Goal: Check status: Check status

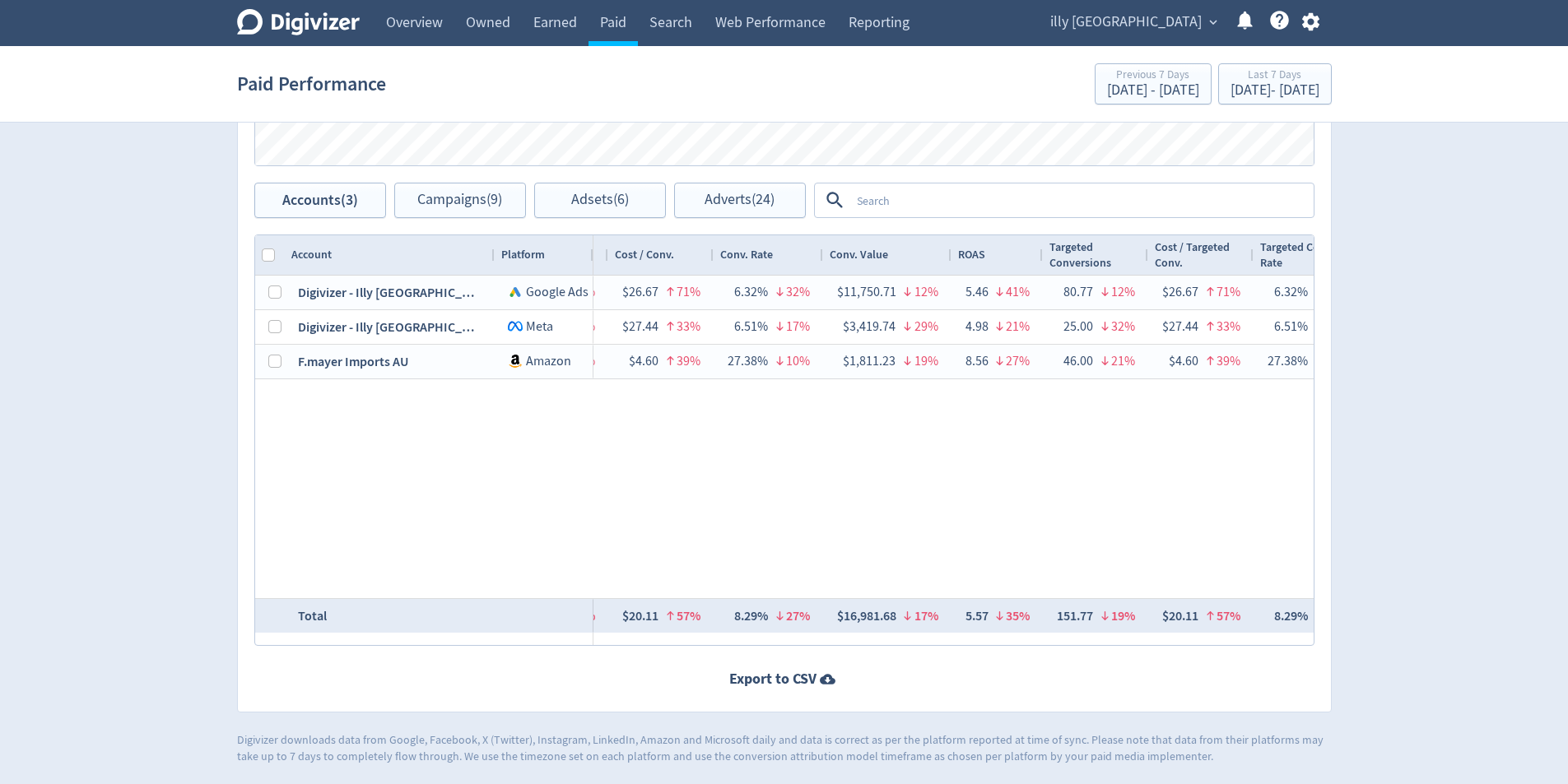
click at [1032, 592] on div "$2,153.94 50% 74,794 43% $28.80 5% — 135 108% $15.96 28% 0.18% 45% 64 276% $33.…" at bounding box center [953, 437] width 720 height 323
click at [992, 595] on div "$2,153.94 50% 74,794 43% $28.80 5% — 135 108% $15.96 28% 0.18% 45% 64 276% $33.…" at bounding box center [953, 437] width 720 height 323
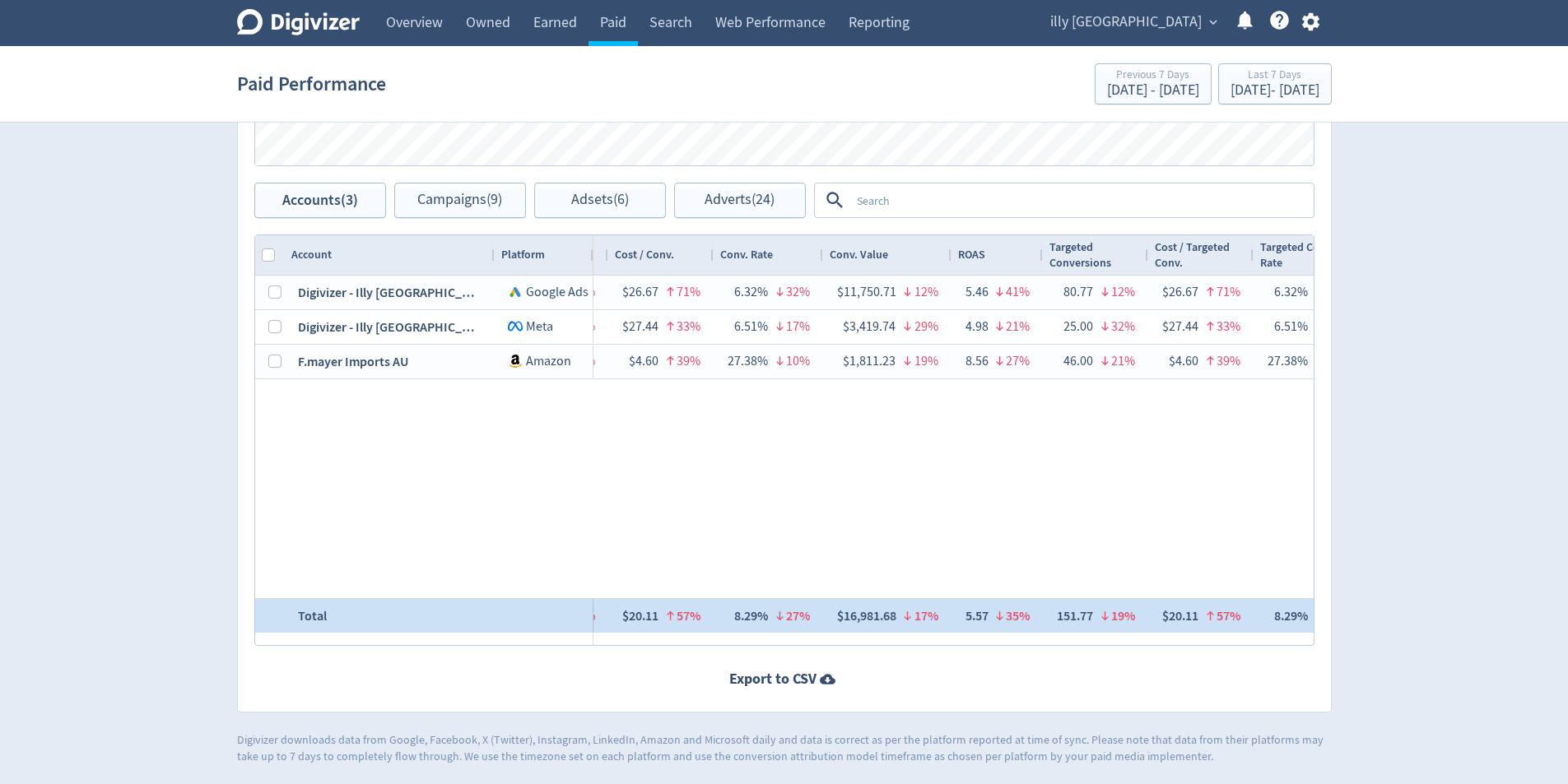
drag, startPoint x: 946, startPoint y: 596, endPoint x: 1023, endPoint y: 613, distance: 78.9
click at [957, 605] on div "Account Platform Spend 1" at bounding box center [784, 440] width 1058 height 410
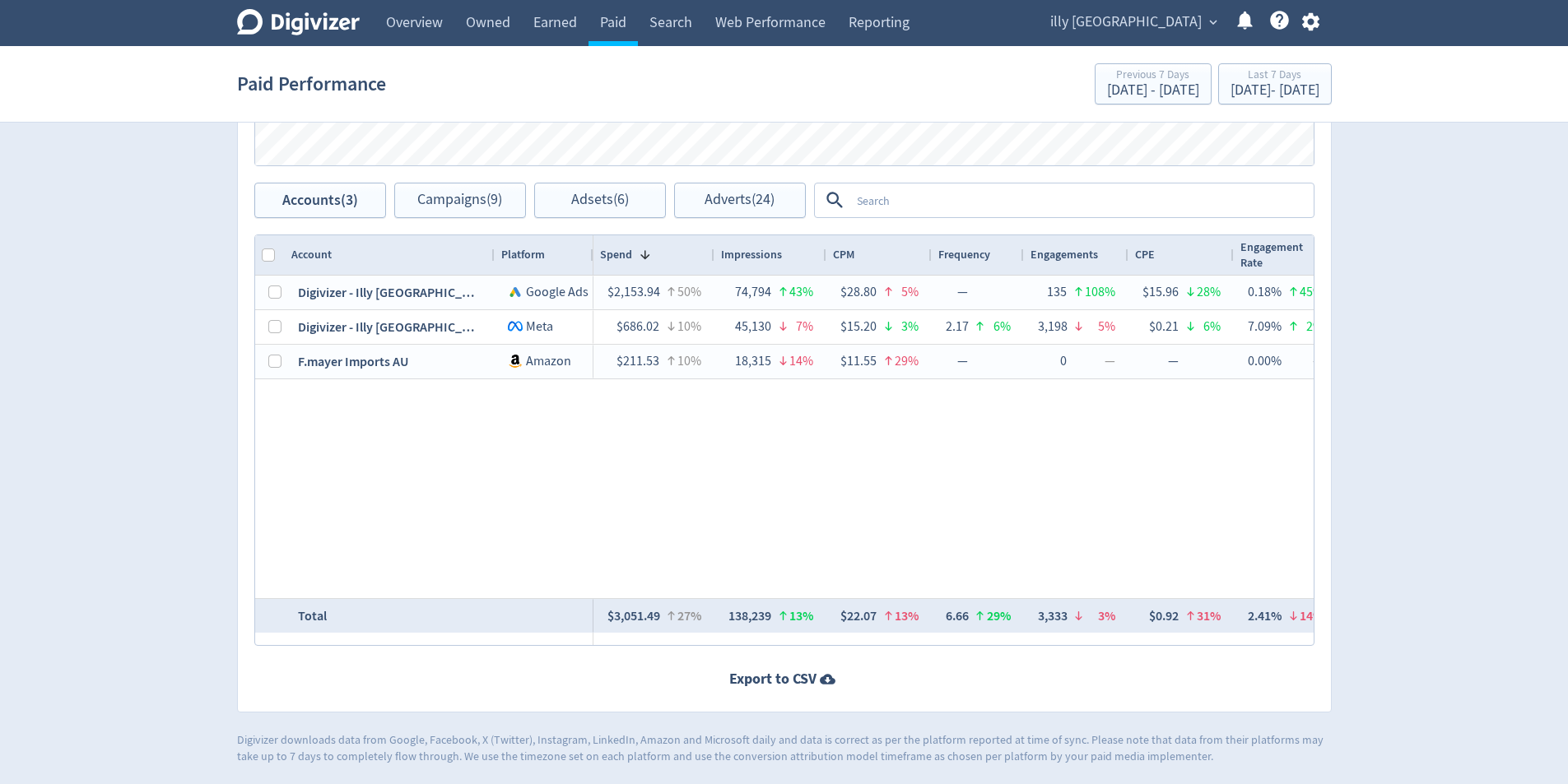
click at [687, 651] on div "Accounts Impressions Clicks Spend Spend Clicks Impressions Press Space or Enter…" at bounding box center [784, 241] width 1094 height 944
drag, startPoint x: 687, startPoint y: 651, endPoint x: 839, endPoint y: 643, distance: 152.2
click at [1108, 681] on div "Accounts Impressions Clicks Spend Spend Clicks Impressions Press Space or Enter…" at bounding box center [784, 241] width 1094 height 944
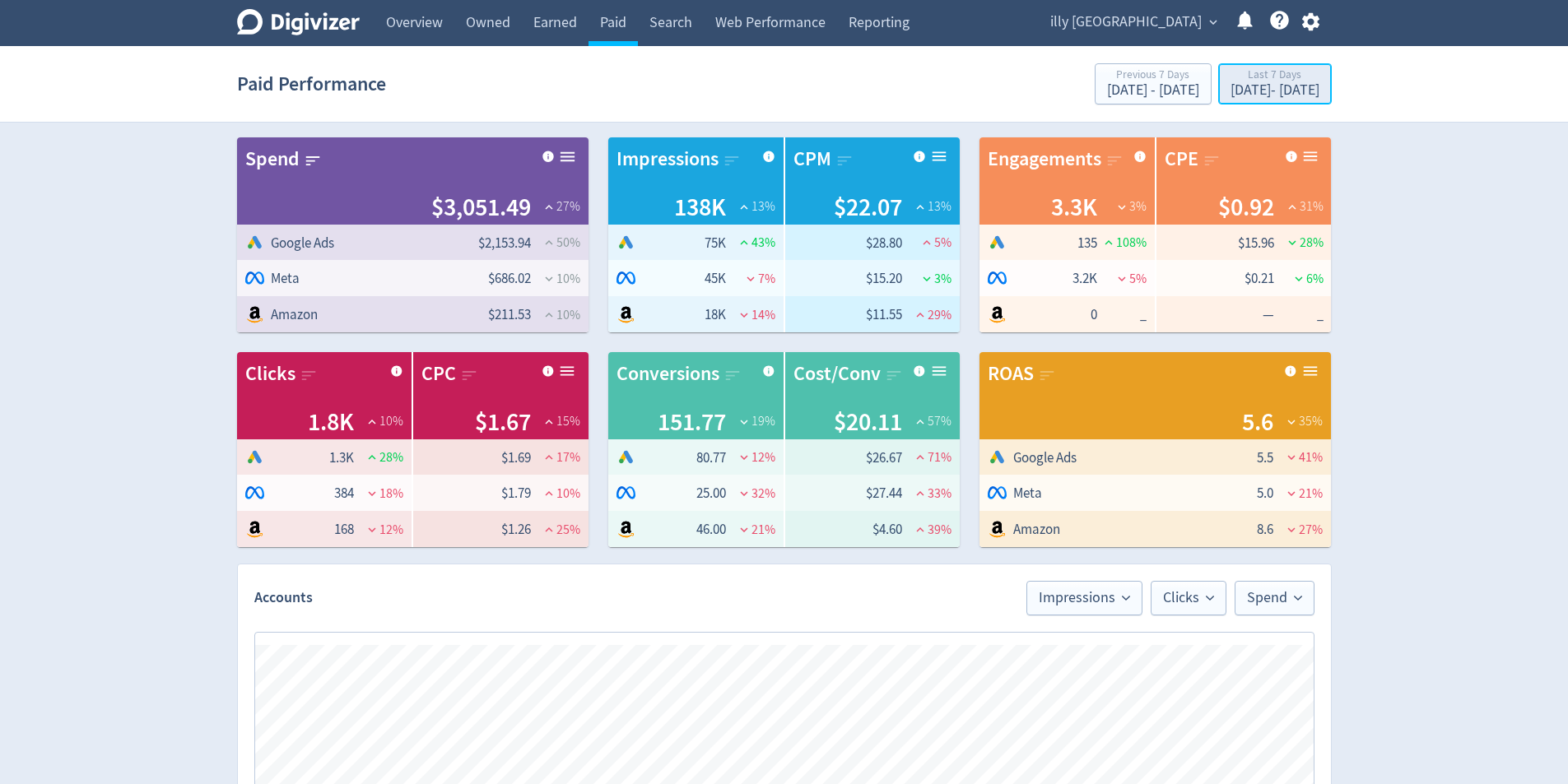
click at [1263, 96] on div "[DATE] - [DATE]" at bounding box center [1275, 90] width 89 height 15
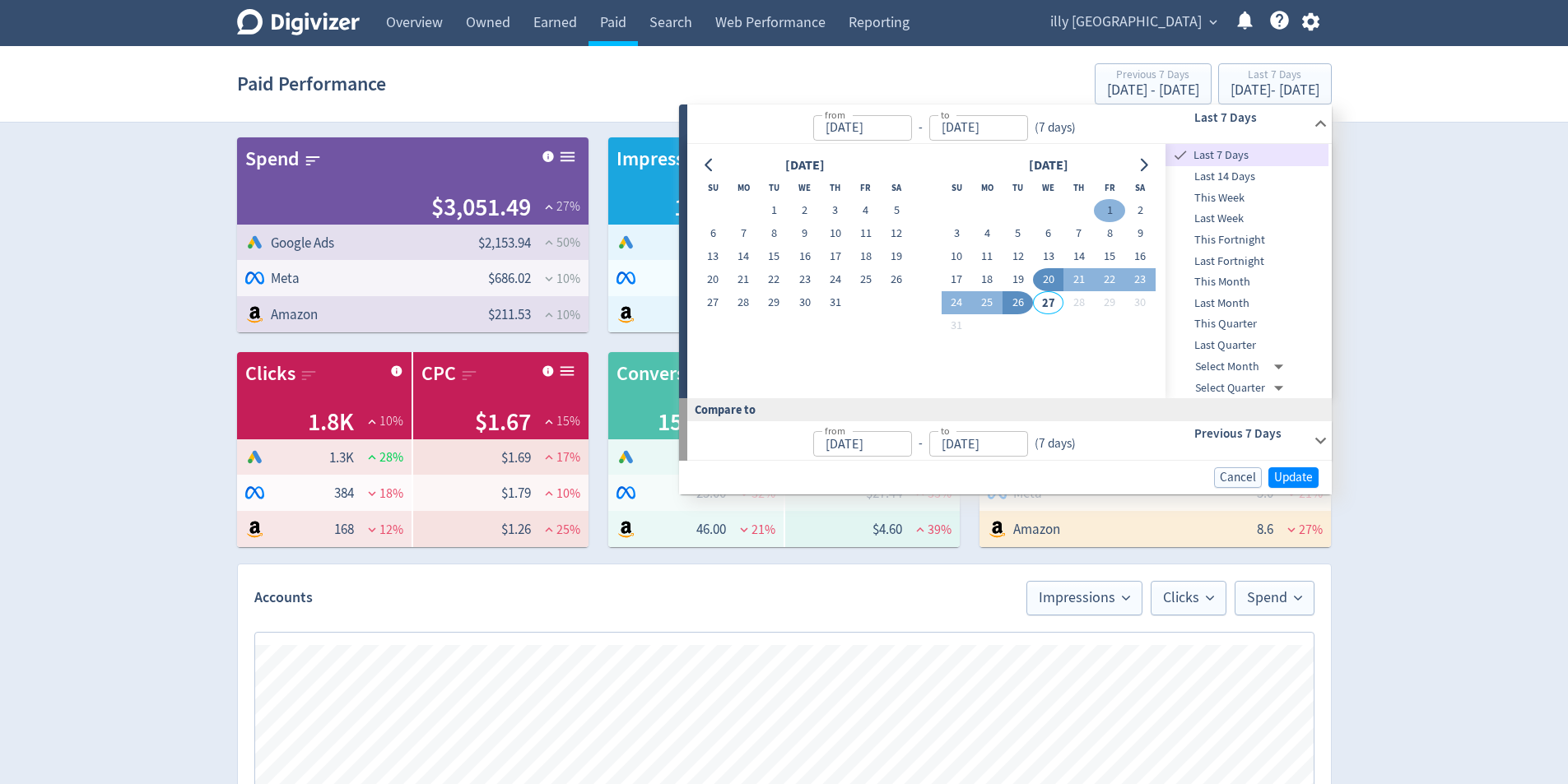
click at [1094, 210] on button "1" at bounding box center [1108, 210] width 31 height 23
type input "[DATE]"
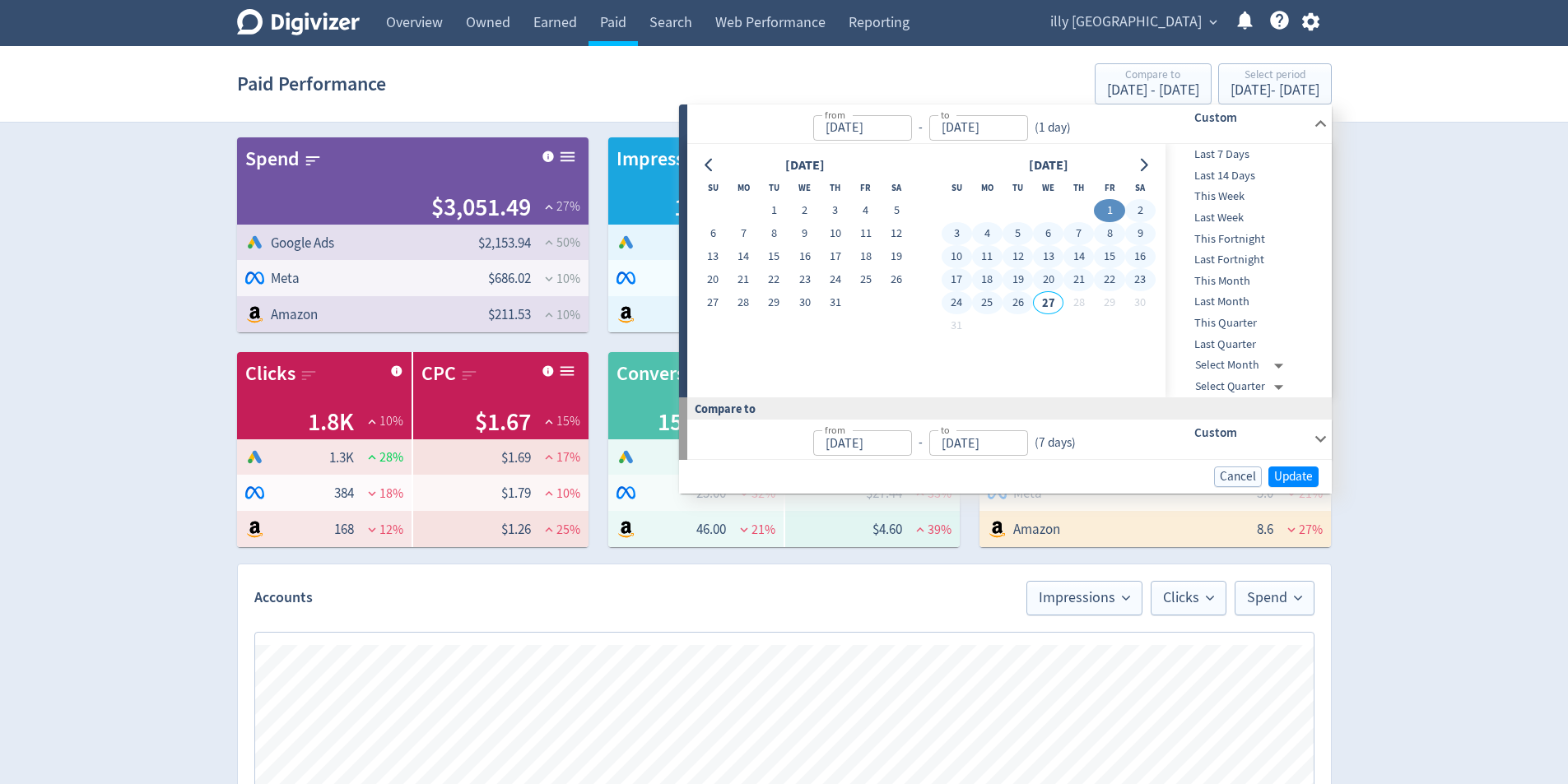
click at [1017, 304] on button "26" at bounding box center [1017, 303] width 31 height 23
type input "[DATE]"
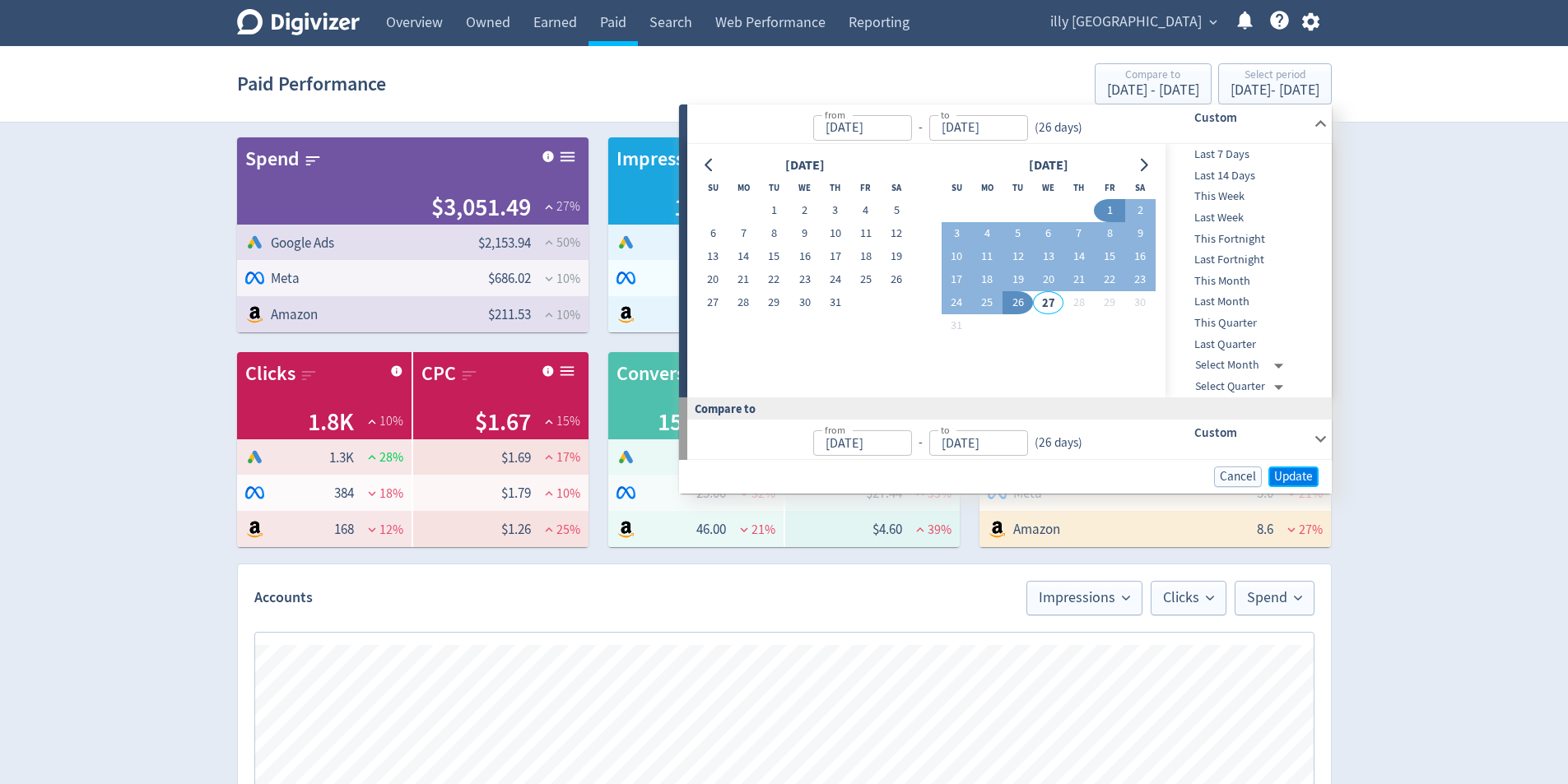
click at [1287, 471] on span "Update" at bounding box center [1293, 477] width 38 height 12
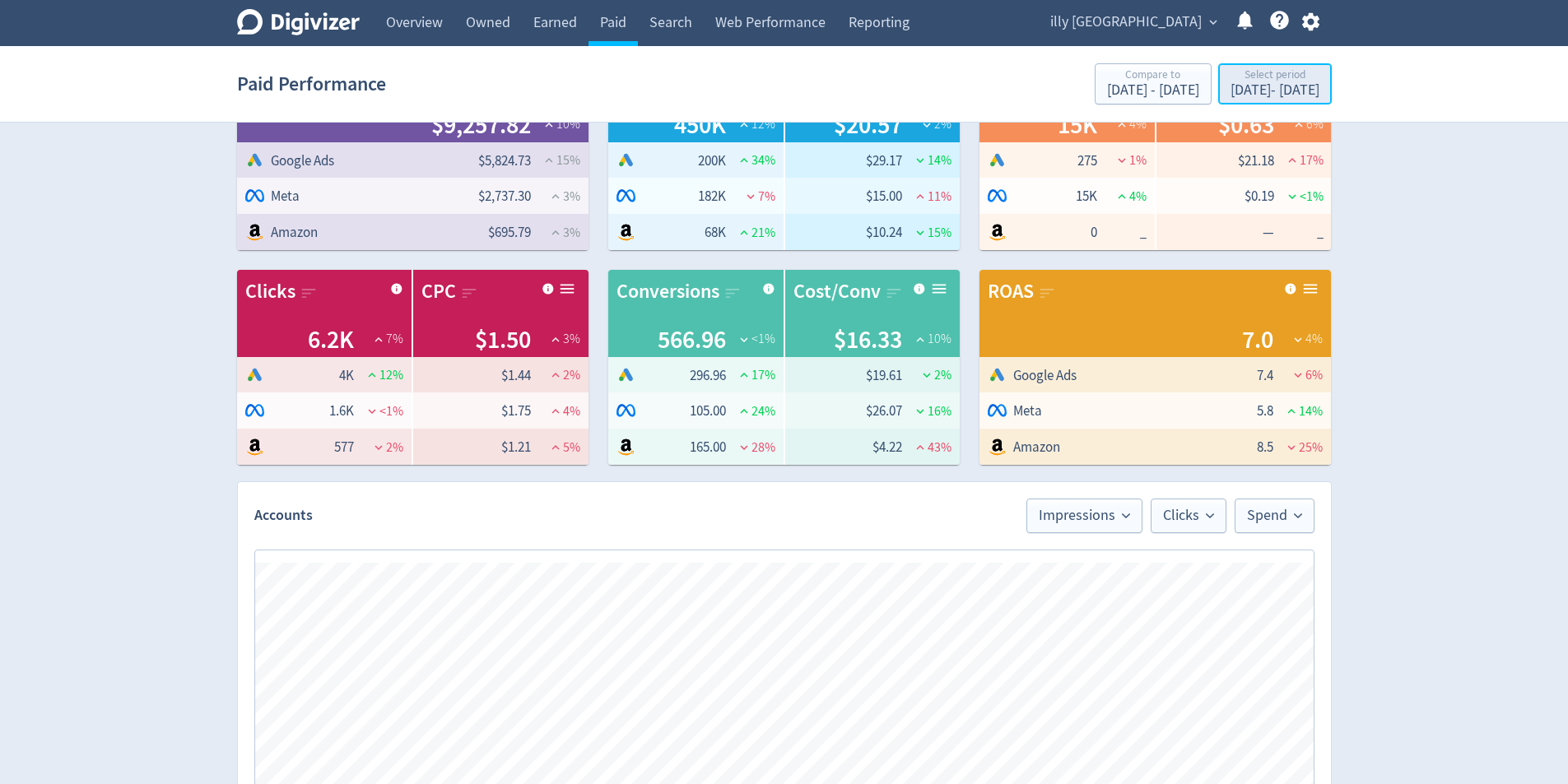
click at [1305, 90] on div "[DATE] - [DATE]" at bounding box center [1275, 90] width 89 height 15
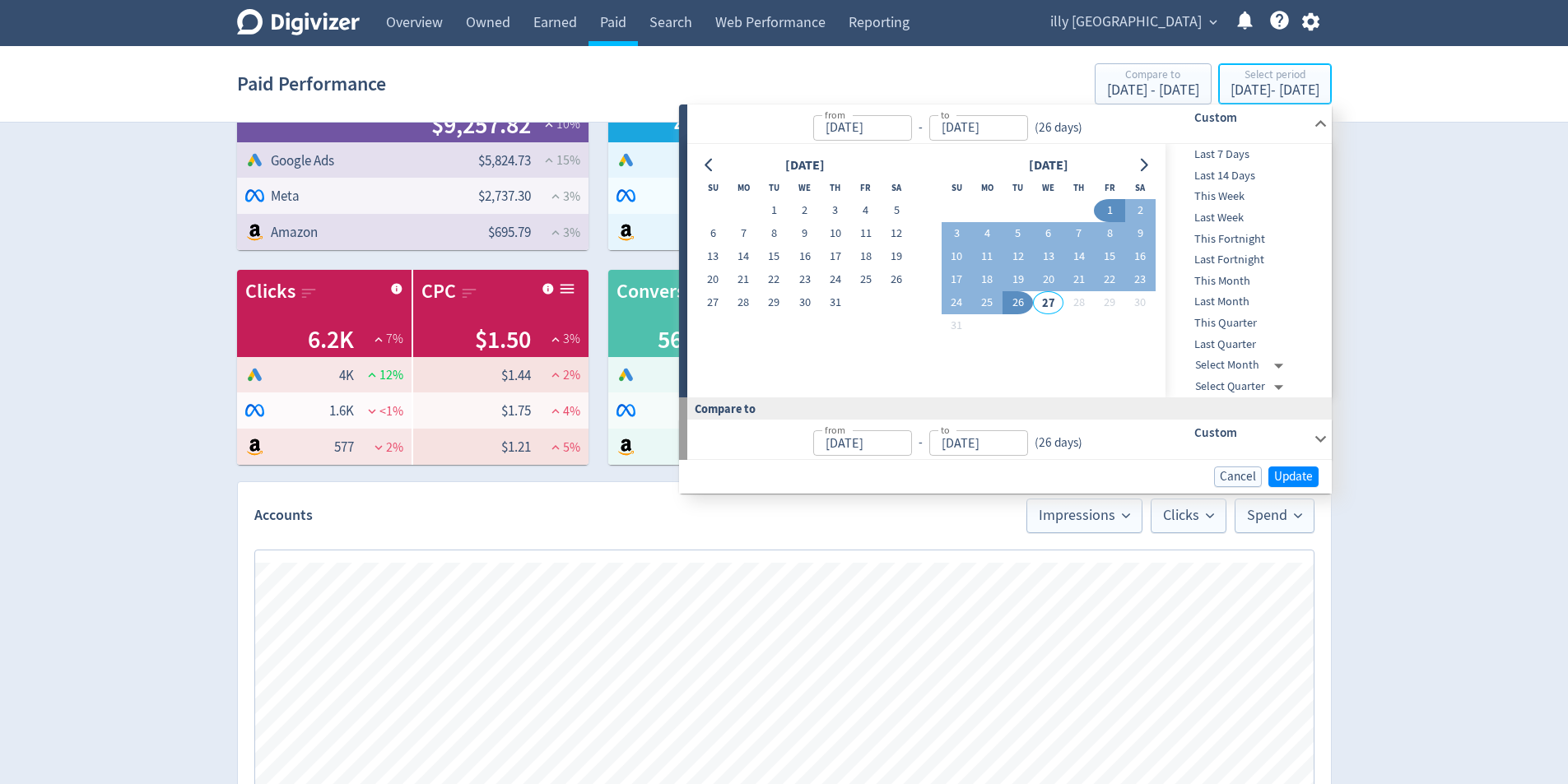
type input "[DATE]"
click at [1322, 444] on icon at bounding box center [1319, 439] width 22 height 22
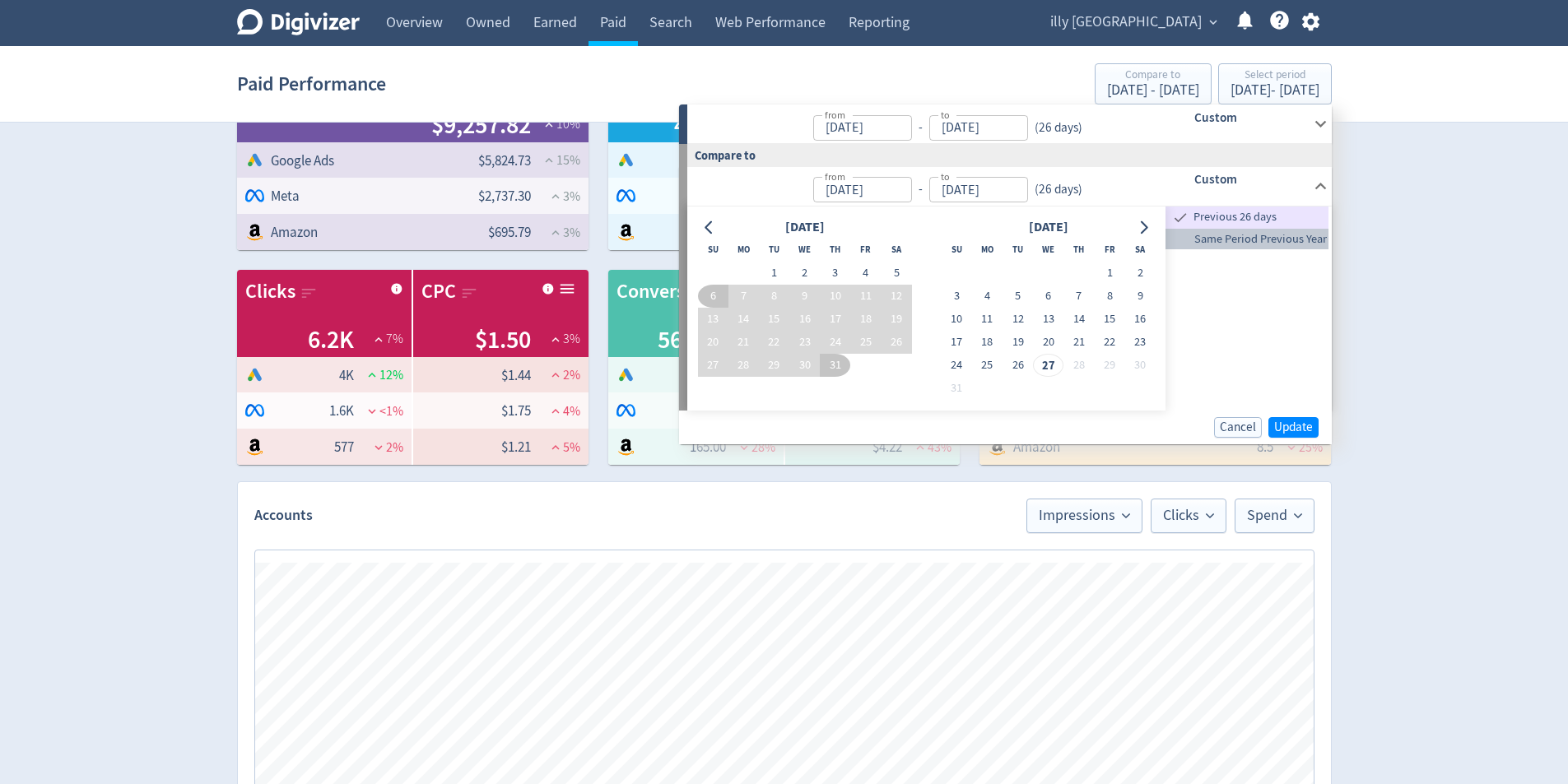
click at [1268, 246] on span "Same Period Previous Year" at bounding box center [1246, 239] width 163 height 18
type input "[DATE]"
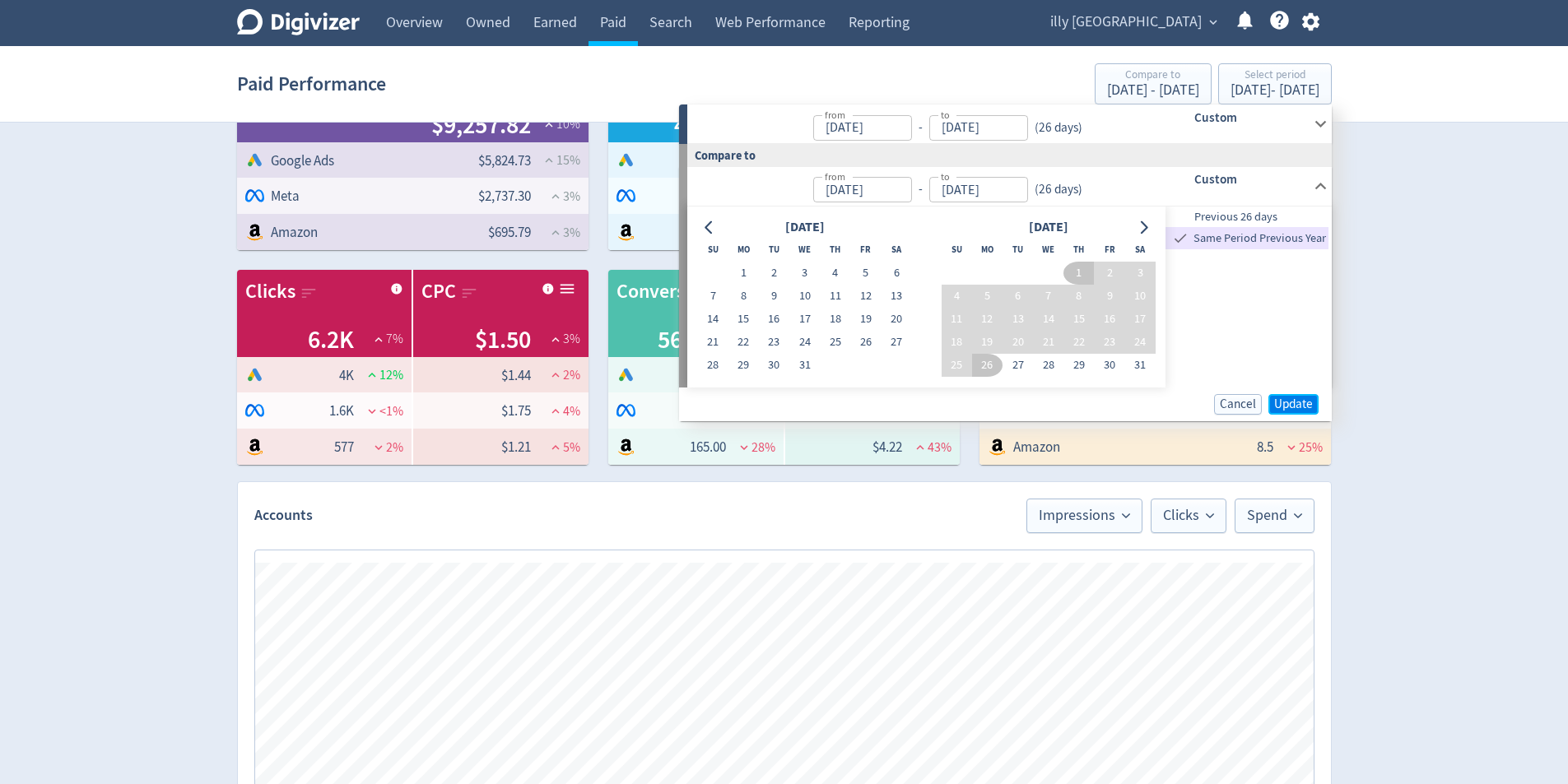
click at [1285, 414] on button "Update" at bounding box center [1293, 405] width 51 height 21
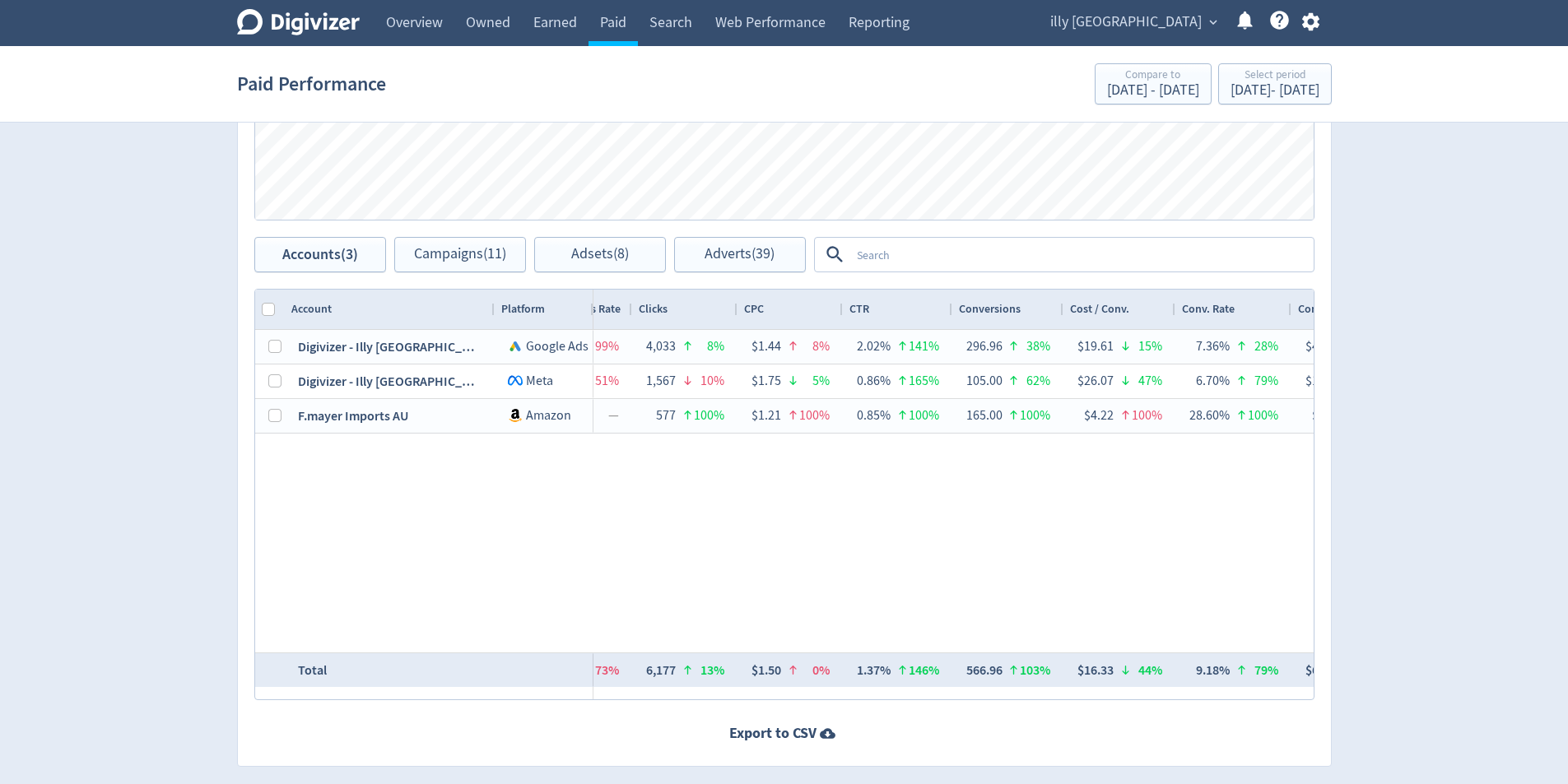
drag, startPoint x: 864, startPoint y: 706, endPoint x: 899, endPoint y: 711, distance: 35.4
click at [899, 711] on div "Accounts Impressions Clicks Spend Spend Clicks Impressions Press Space or Enter…" at bounding box center [784, 295] width 1094 height 944
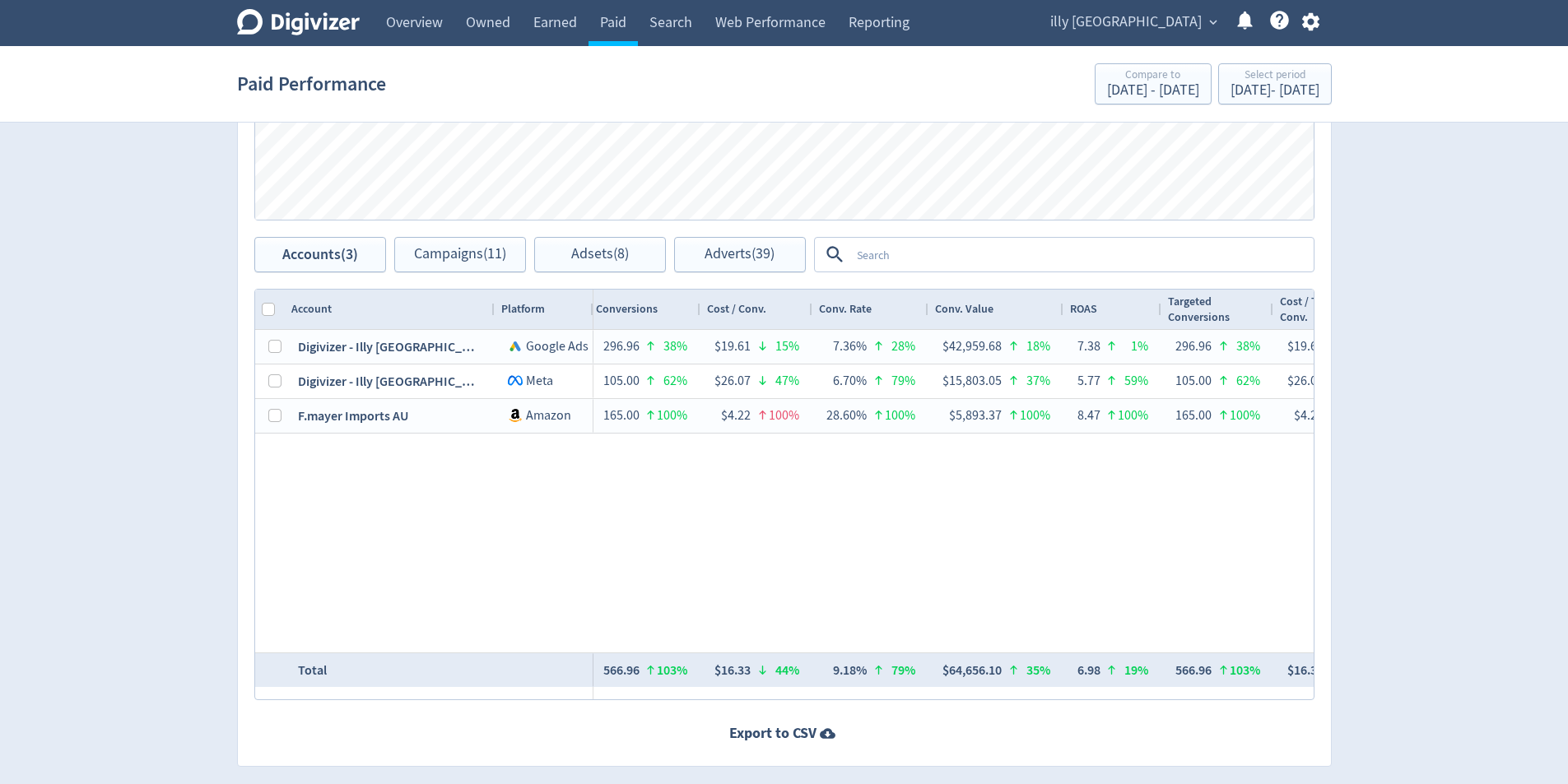
click at [1001, 700] on div "Accounts Impressions Clicks Spend Spend Clicks Impressions Press Space or Enter…" at bounding box center [784, 295] width 1094 height 944
drag, startPoint x: 1001, startPoint y: 700, endPoint x: 1097, endPoint y: 708, distance: 96.3
click at [1072, 707] on div "Accounts Impressions Clicks Spend Spend Clicks Impressions Press Space or Enter…" at bounding box center [784, 295] width 1094 height 944
click at [1116, 708] on div "Accounts Impressions Clicks Spend Spend Clicks Impressions Press Space or Enter…" at bounding box center [784, 295] width 1094 height 944
